Goal: Task Accomplishment & Management: Manage account settings

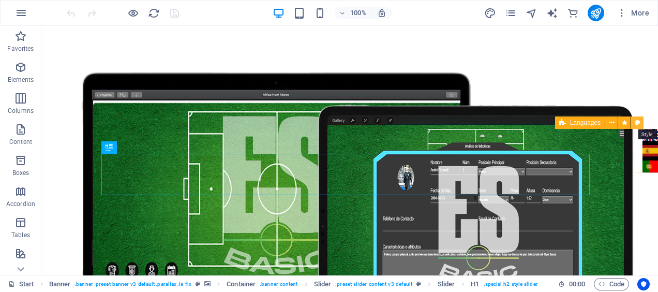
click at [636, 122] on icon at bounding box center [638, 122] width 6 height 11
select select "rem"
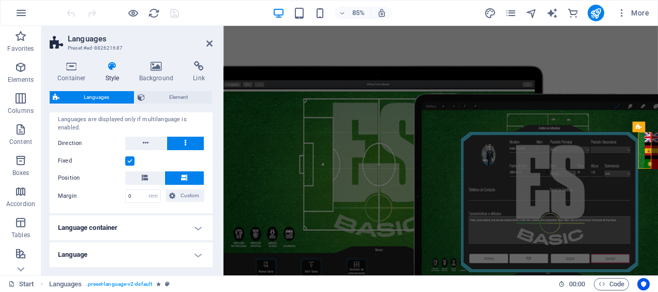
scroll to position [66, 0]
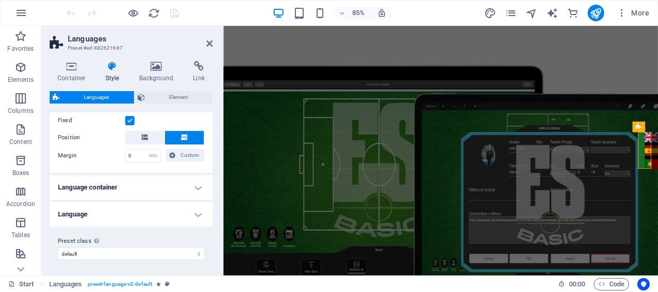
click at [122, 193] on h4 "Language container" at bounding box center [131, 187] width 163 height 25
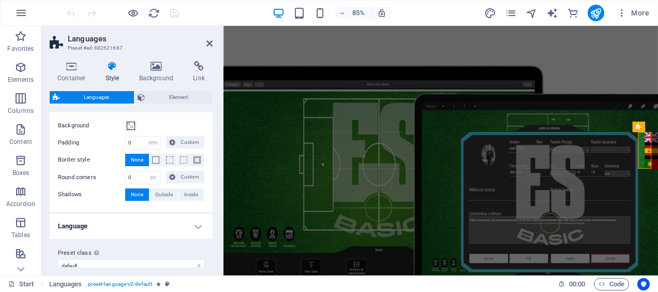
scroll to position [161, 0]
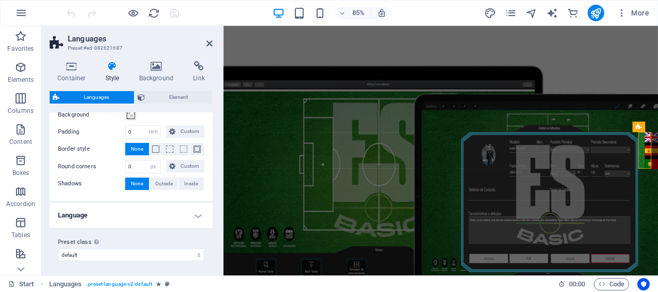
click at [118, 211] on h4 "Language" at bounding box center [131, 215] width 163 height 25
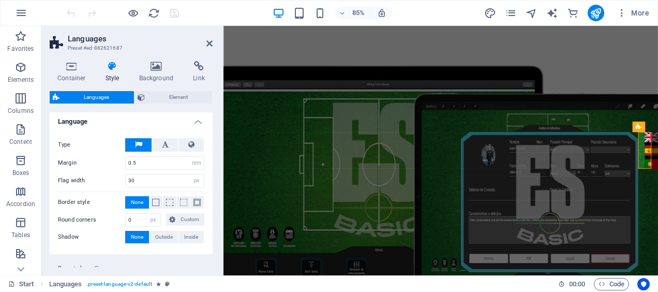
scroll to position [280, 0]
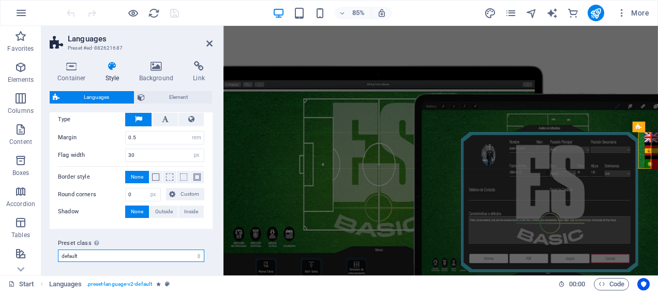
click at [116, 255] on select "default Add preset class" at bounding box center [131, 255] width 146 height 12
click at [106, 224] on div "Type Color Active Margin 0.5 px rem % vh vw Padding 0 px rem % vh vw Custom Cus…" at bounding box center [131, 165] width 167 height 126
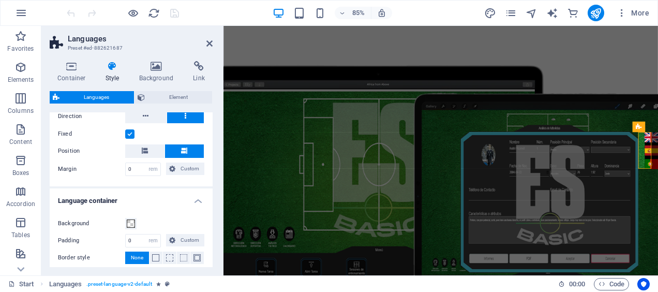
scroll to position [0, 0]
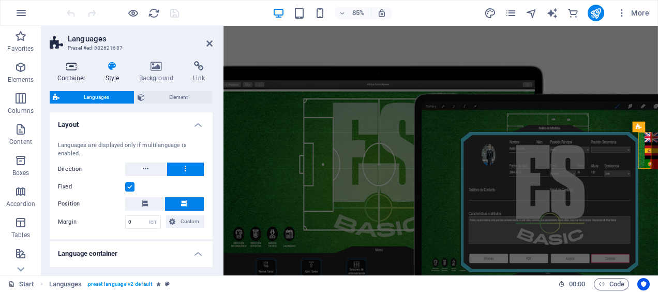
click at [79, 77] on h4 "Container" at bounding box center [74, 72] width 48 height 22
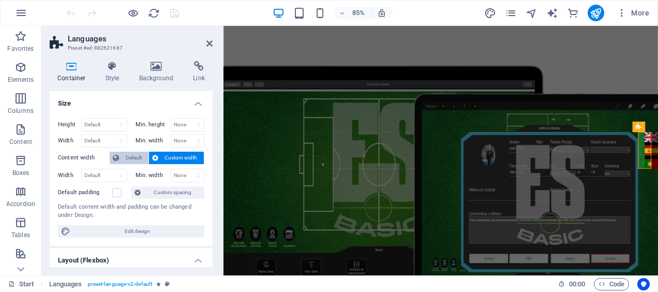
click at [134, 157] on span "Default" at bounding box center [133, 158] width 23 height 12
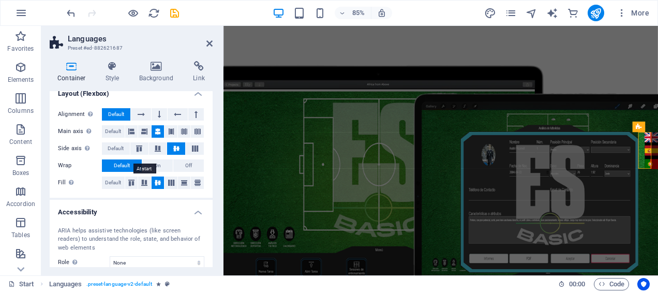
scroll to position [144, 0]
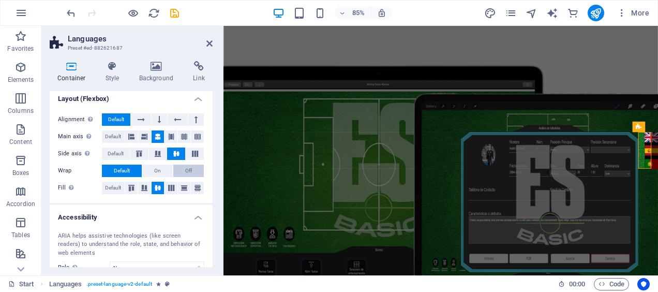
click at [192, 164] on button "Off" at bounding box center [188, 170] width 31 height 12
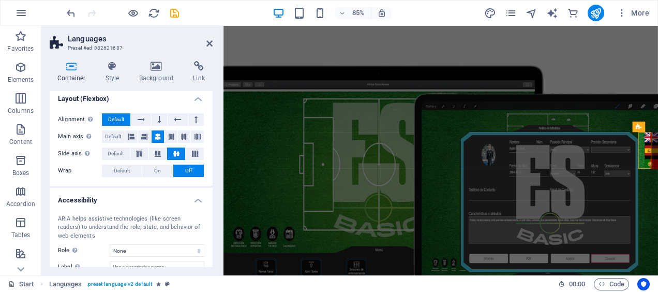
scroll to position [207, 0]
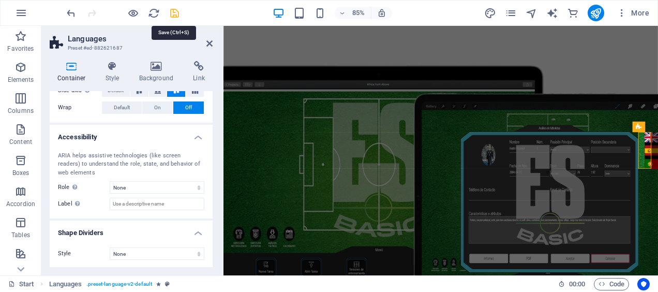
click at [175, 13] on icon "save" at bounding box center [175, 13] width 12 height 12
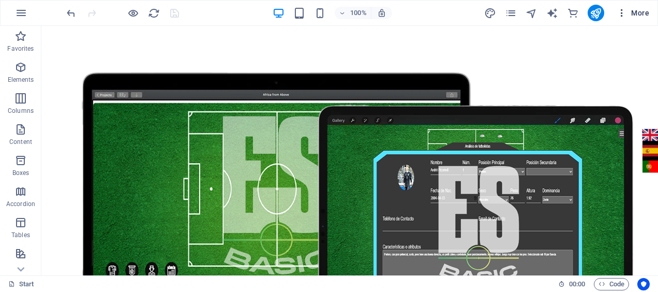
click at [627, 8] on icon "button" at bounding box center [622, 13] width 10 height 10
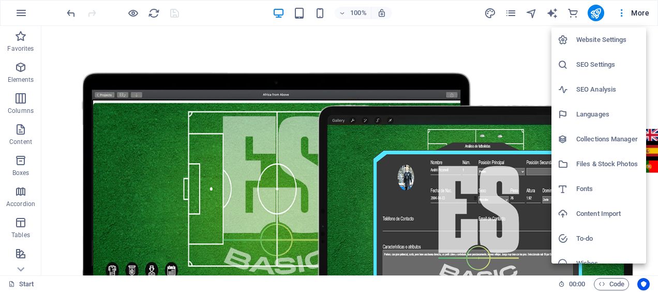
click at [627, 10] on div at bounding box center [329, 146] width 658 height 292
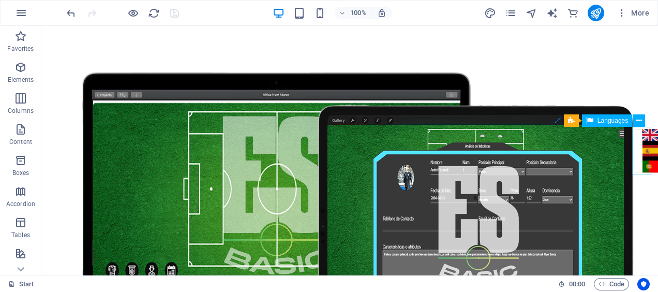
click at [641, 145] on div "English Español Português" at bounding box center [650, 151] width 21 height 48
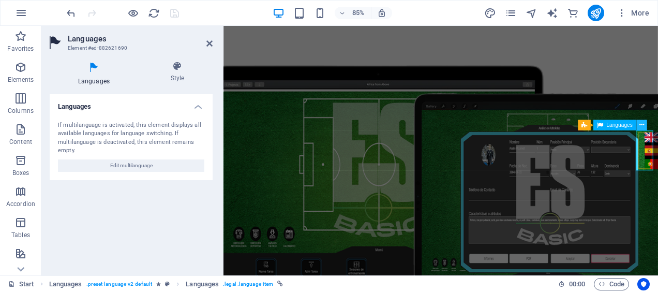
click at [639, 125] on icon at bounding box center [641, 125] width 5 height 9
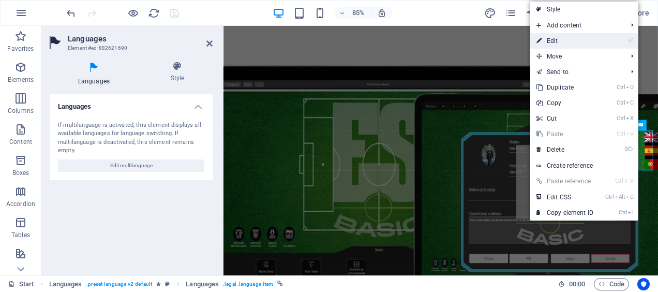
click at [589, 41] on link "⏎ Edit" at bounding box center [564, 41] width 69 height 16
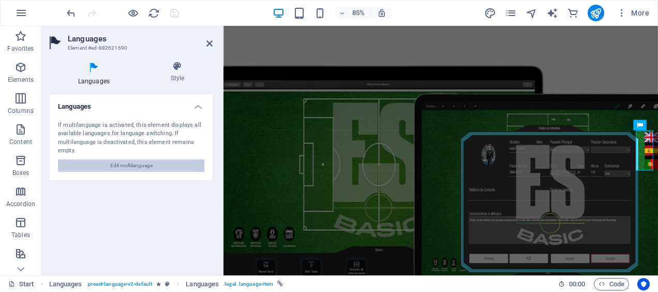
click at [159, 164] on button "Edit multilanguage" at bounding box center [131, 165] width 146 height 12
select select "41"
select select "148"
select select "128"
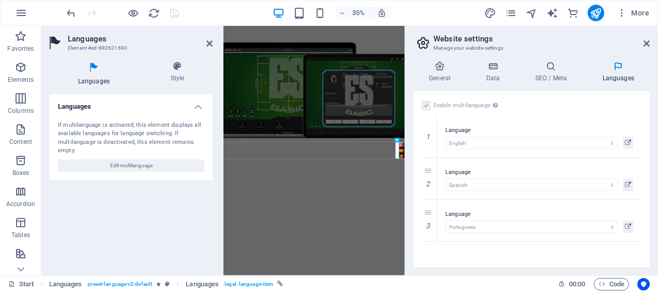
click at [608, 76] on h4 "Languages" at bounding box center [618, 72] width 63 height 22
click at [554, 76] on h4 "SEO / Meta" at bounding box center [552, 72] width 67 height 22
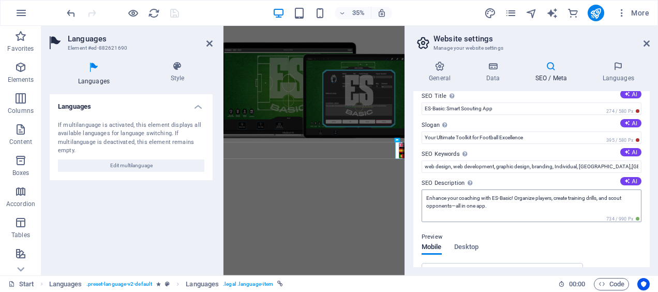
scroll to position [0, 0]
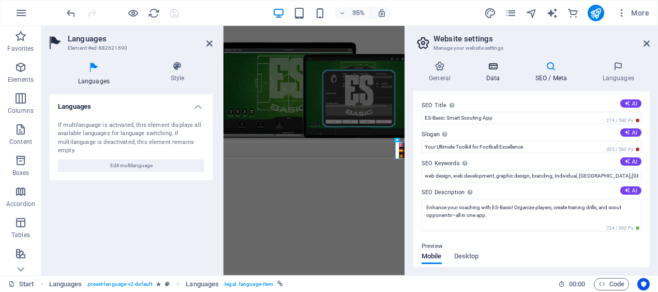
click at [499, 76] on h4 "Data" at bounding box center [494, 72] width 49 height 22
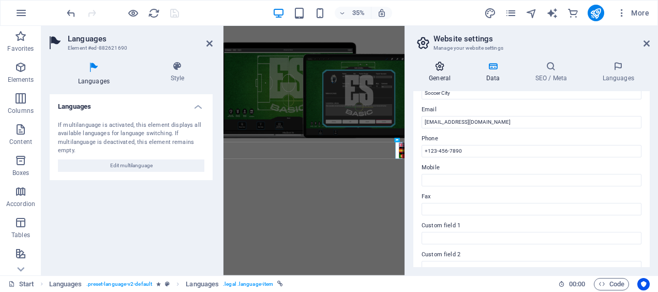
scroll to position [192, 0]
click at [444, 64] on icon at bounding box center [439, 66] width 53 height 10
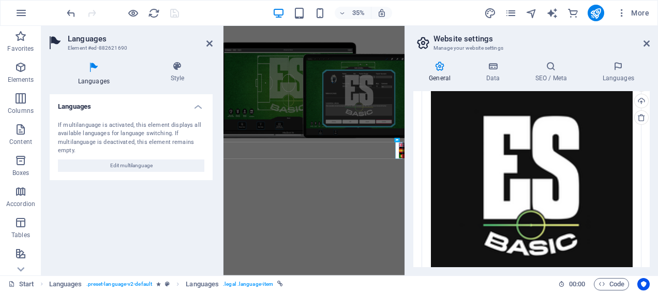
scroll to position [333, 0]
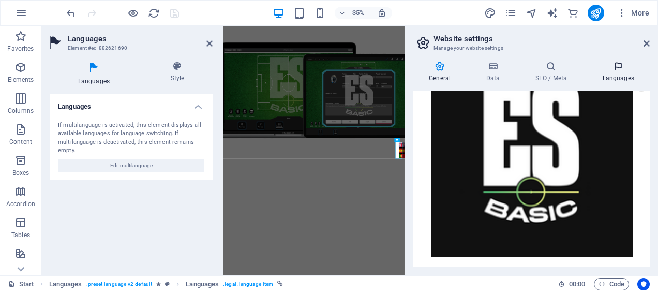
click at [607, 82] on h4 "Languages" at bounding box center [618, 72] width 63 height 22
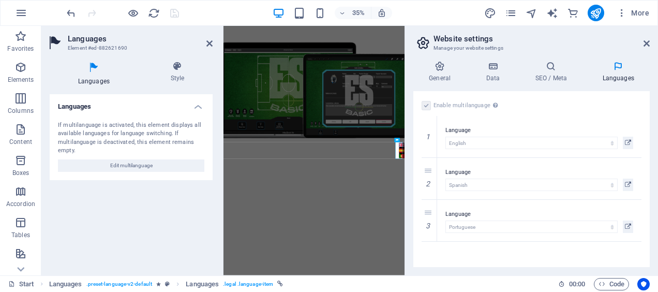
click at [426, 106] on label at bounding box center [426, 105] width 9 height 9
click at [425, 104] on label at bounding box center [426, 105] width 9 height 9
click at [426, 107] on label at bounding box center [426, 105] width 9 height 9
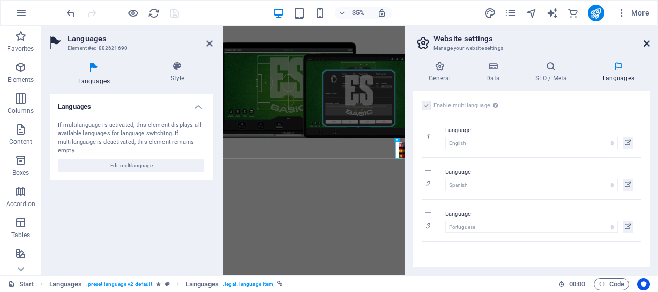
click at [646, 46] on icon at bounding box center [647, 43] width 6 height 8
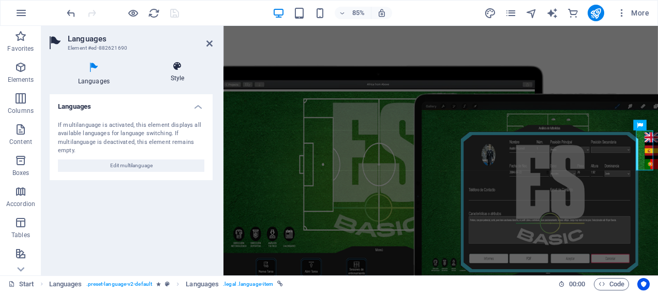
click at [181, 82] on h4 "Style" at bounding box center [177, 72] width 70 height 22
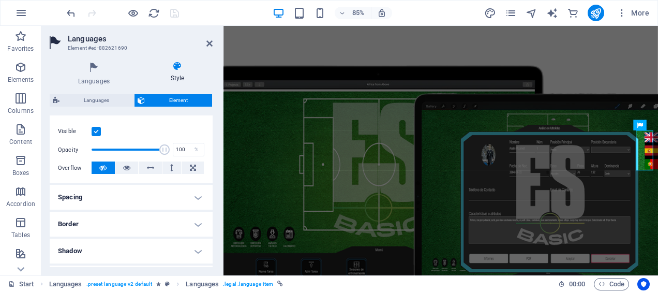
scroll to position [144, 0]
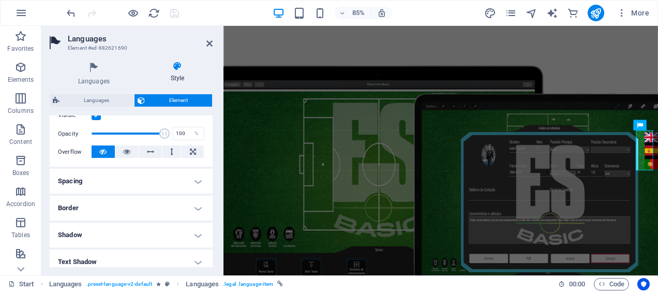
click at [105, 185] on h4 "Spacing" at bounding box center [131, 181] width 163 height 25
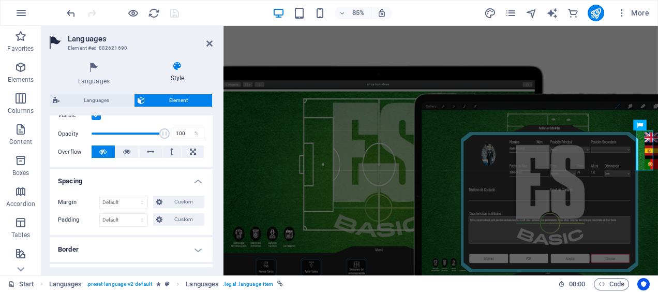
click at [105, 185] on h4 "Spacing" at bounding box center [131, 178] width 163 height 19
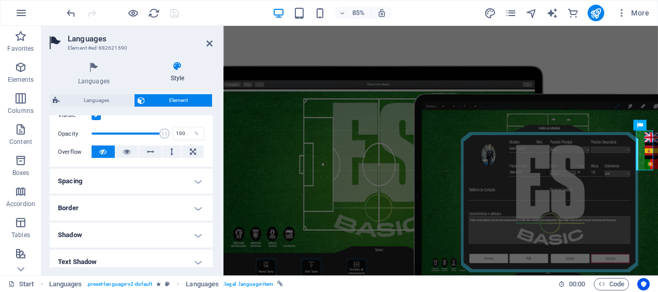
click at [105, 203] on h4 "Border" at bounding box center [131, 208] width 163 height 25
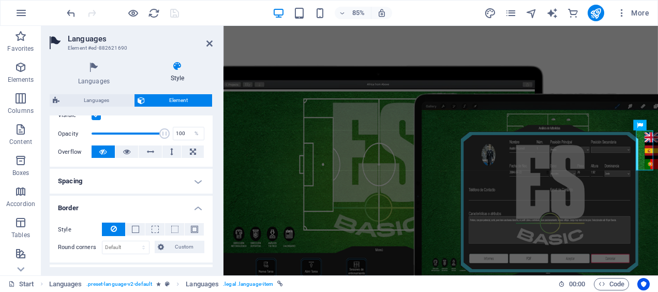
click at [105, 203] on h4 "Border" at bounding box center [131, 205] width 163 height 19
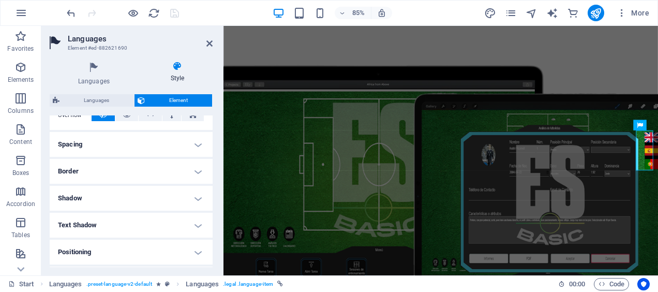
scroll to position [180, 0]
click at [105, 203] on h4 "Shadow" at bounding box center [131, 198] width 163 height 25
click at [105, 203] on h4 "Shadow" at bounding box center [131, 195] width 163 height 19
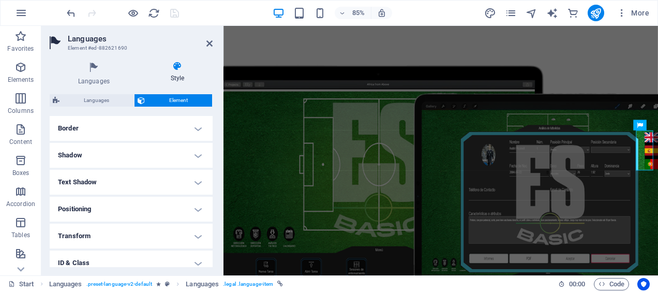
scroll to position [225, 0]
click at [109, 187] on h4 "Text Shadow" at bounding box center [131, 180] width 163 height 25
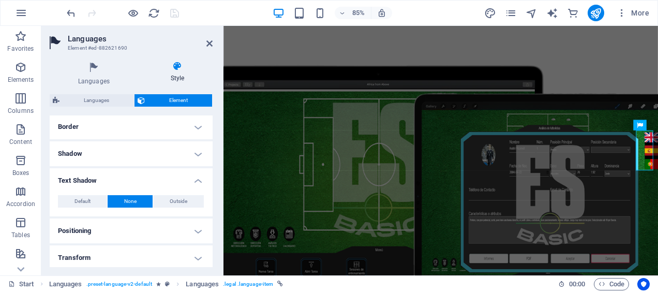
click at [109, 187] on div "Default None Outside Color X offset 0 px rem vh vw Y offset 0 px rem vh vw Blur…" at bounding box center [131, 201] width 163 height 29
click at [115, 181] on h4 "Text Shadow" at bounding box center [131, 177] width 163 height 19
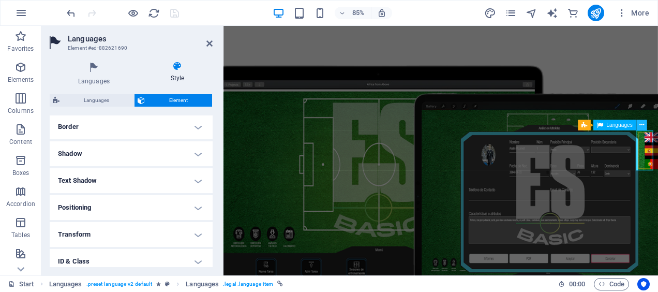
click at [642, 123] on icon at bounding box center [641, 125] width 5 height 9
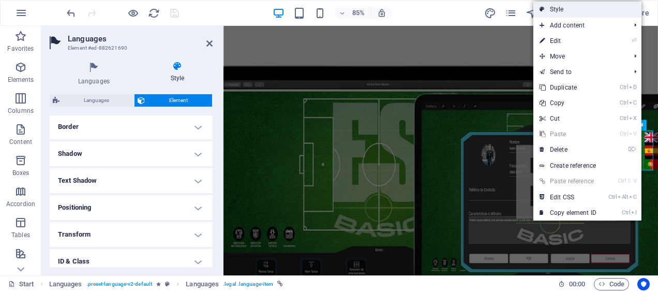
click at [564, 7] on link "Style" at bounding box center [587, 10] width 108 height 16
select select "rem"
select select "px"
select select "rem"
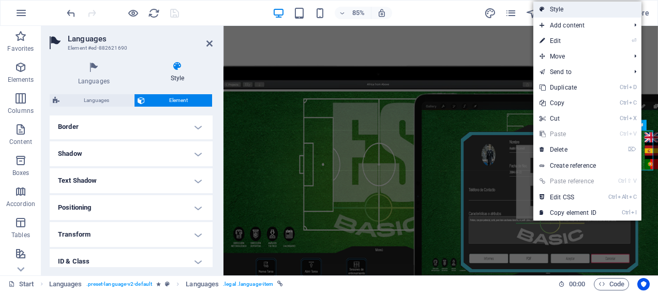
select select "px"
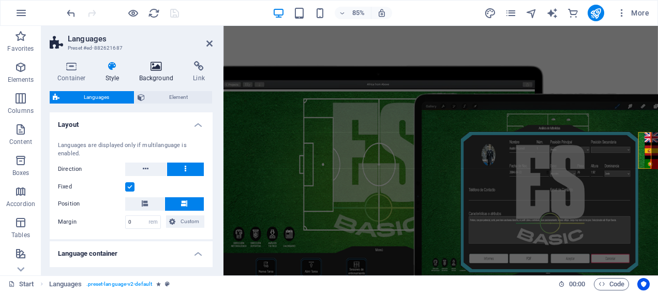
click at [155, 64] on icon at bounding box center [156, 66] width 50 height 10
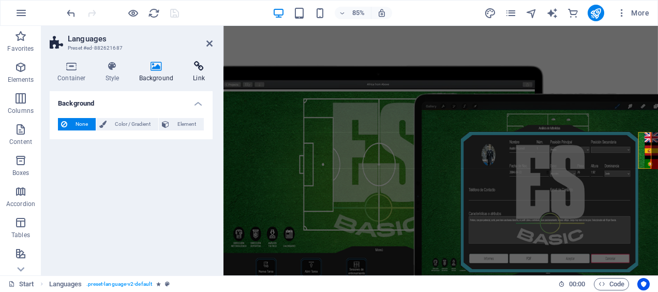
click at [202, 73] on h4 "Link" at bounding box center [198, 72] width 27 height 22
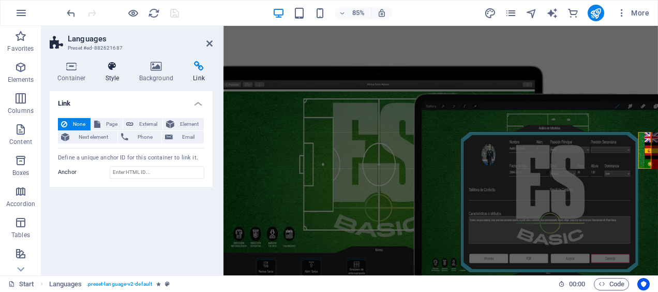
click at [110, 71] on h4 "Style" at bounding box center [115, 72] width 34 height 22
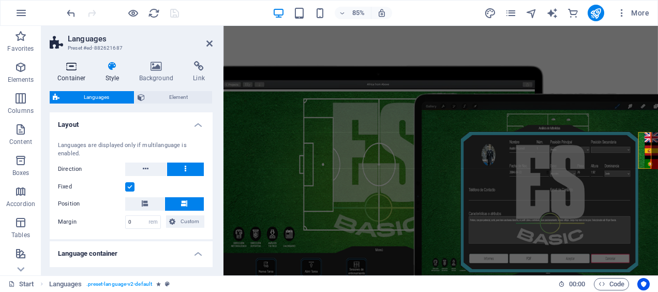
click at [79, 72] on h4 "Container" at bounding box center [74, 72] width 48 height 22
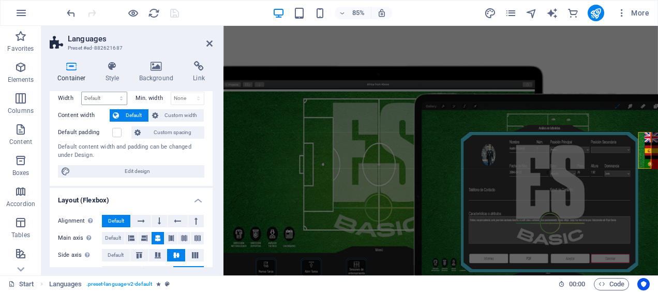
scroll to position [0, 0]
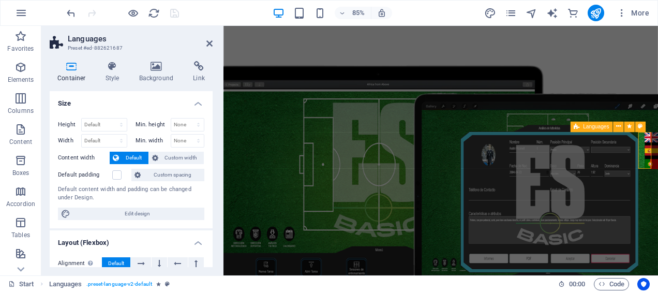
click at [586, 127] on span "Languages" at bounding box center [596, 126] width 26 height 5
click at [620, 130] on icon at bounding box center [618, 127] width 5 height 9
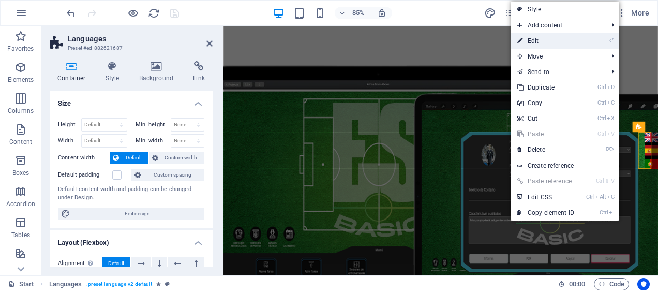
click at [561, 36] on link "⏎ Edit" at bounding box center [545, 41] width 69 height 16
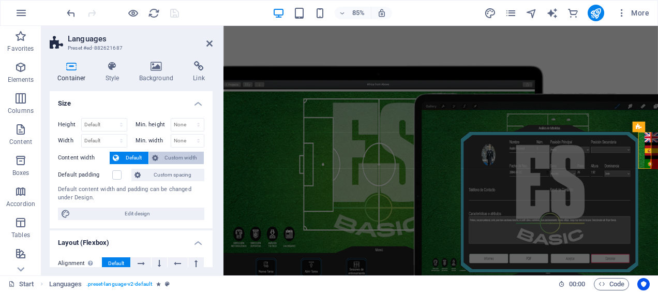
click at [169, 157] on span "Custom width" at bounding box center [181, 158] width 40 height 12
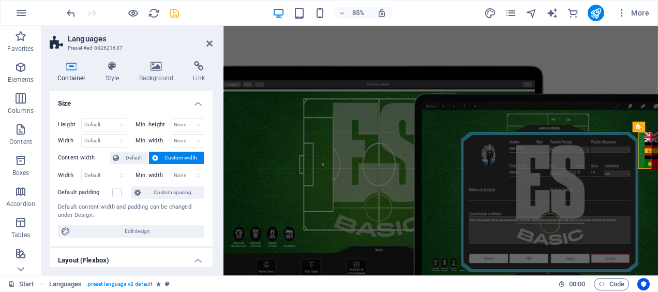
click at [155, 156] on icon at bounding box center [155, 158] width 6 height 12
click at [119, 153] on button "Default" at bounding box center [129, 158] width 39 height 12
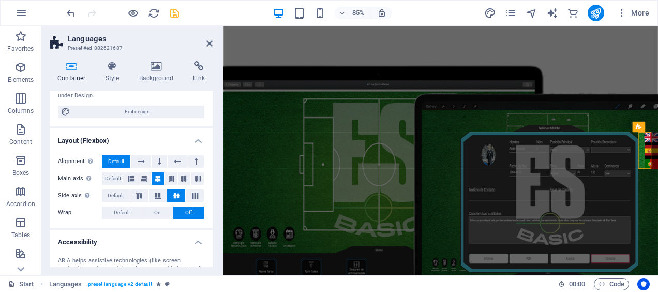
scroll to position [102, 0]
click at [107, 179] on span "Default" at bounding box center [113, 178] width 16 height 12
click at [138, 212] on button "Default" at bounding box center [122, 212] width 40 height 12
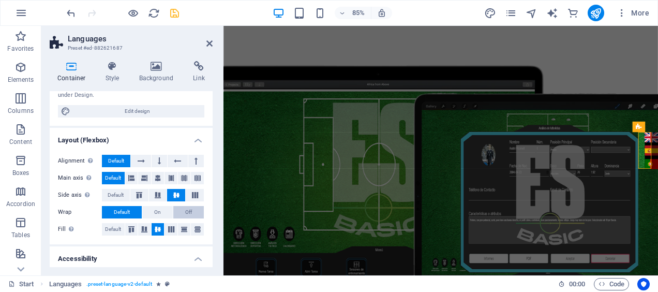
click at [181, 212] on button "Off" at bounding box center [188, 212] width 31 height 12
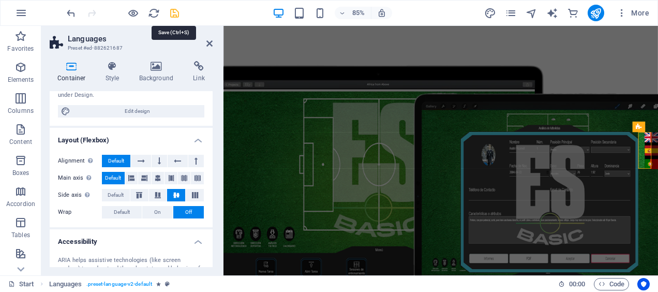
click at [173, 11] on icon "save" at bounding box center [175, 13] width 12 height 12
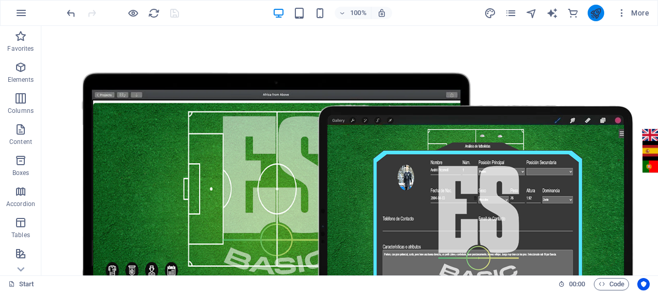
click at [590, 15] on icon "publish" at bounding box center [596, 13] width 12 height 12
